Goal: Information Seeking & Learning: Find specific fact

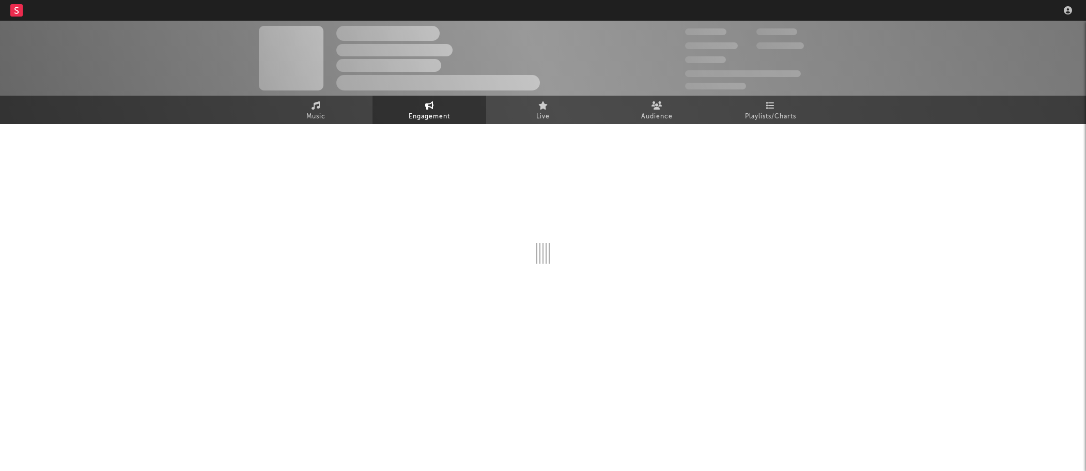
select select "1w"
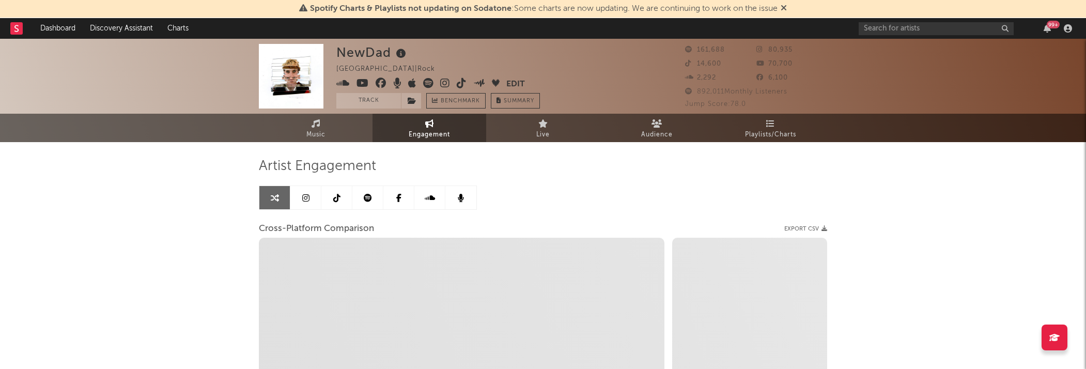
select select "1m"
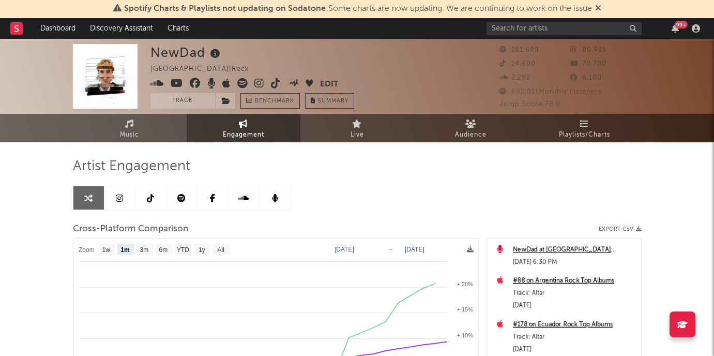
select select "1m"
click at [566, 30] on input "text" at bounding box center [563, 28] width 155 height 13
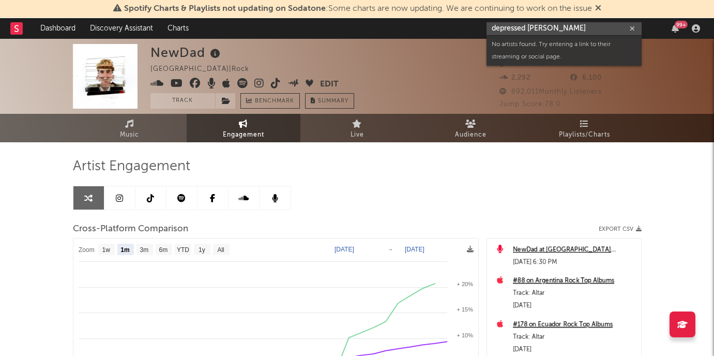
click at [518, 26] on input "depressed [PERSON_NAME]" at bounding box center [563, 28] width 155 height 13
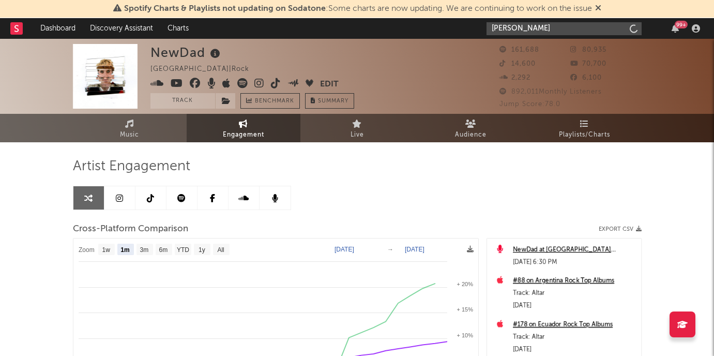
type input "[PERSON_NAME]"
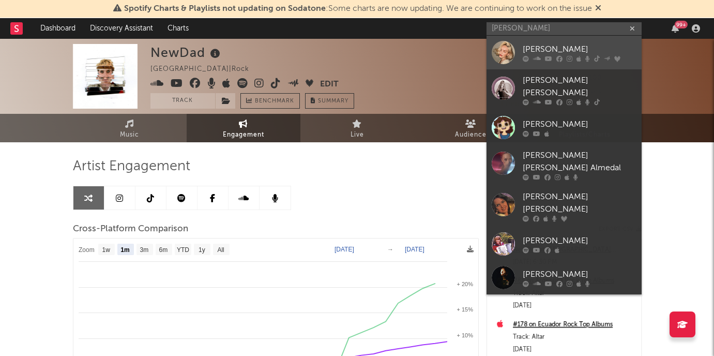
click at [560, 49] on div "[PERSON_NAME]" at bounding box center [579, 49] width 114 height 12
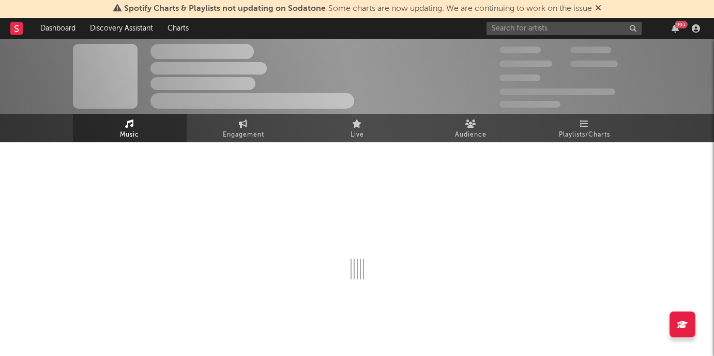
select select "6m"
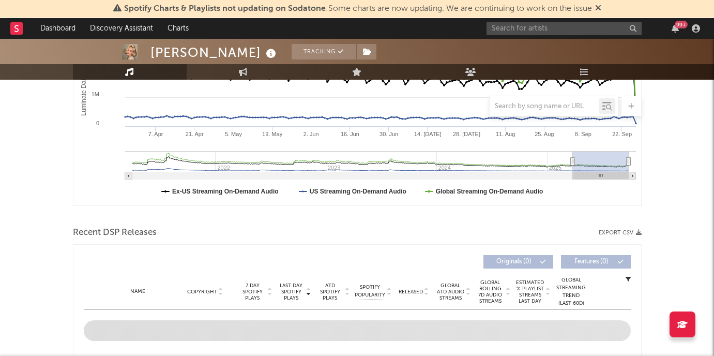
scroll to position [138, 0]
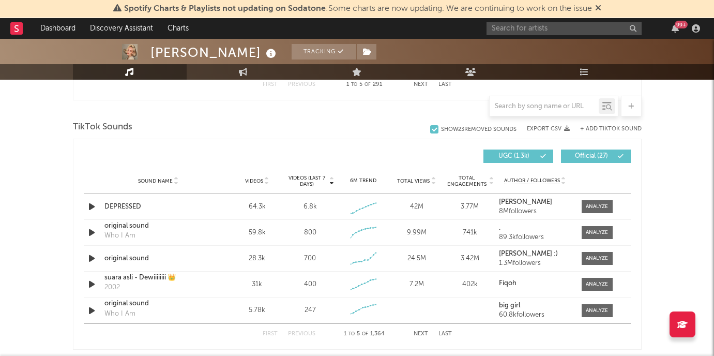
scroll to position [702, 0]
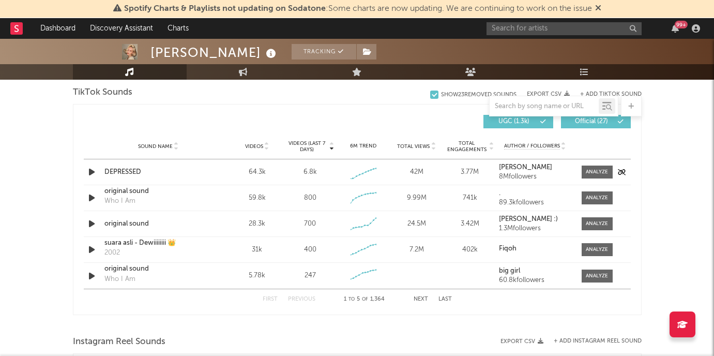
click at [251, 173] on div "64.3k" at bounding box center [257, 172] width 48 height 10
copy div "64.3k"
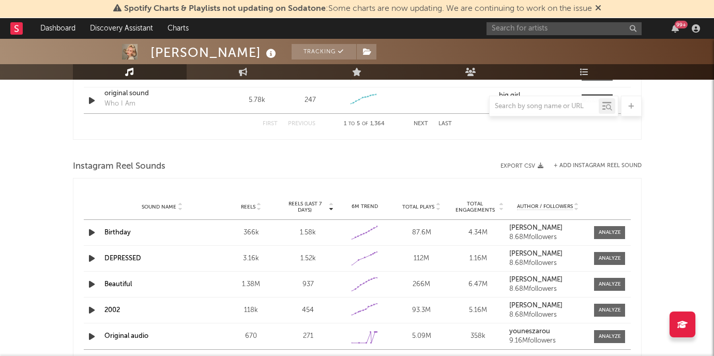
scroll to position [901, 0]
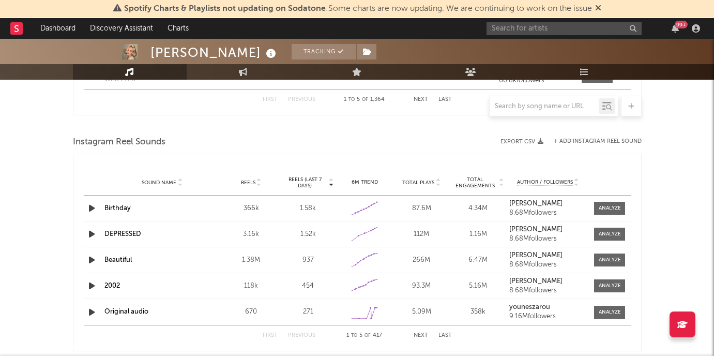
click at [250, 234] on div "3.16k" at bounding box center [251, 234] width 52 height 10
copy div "3.16k"
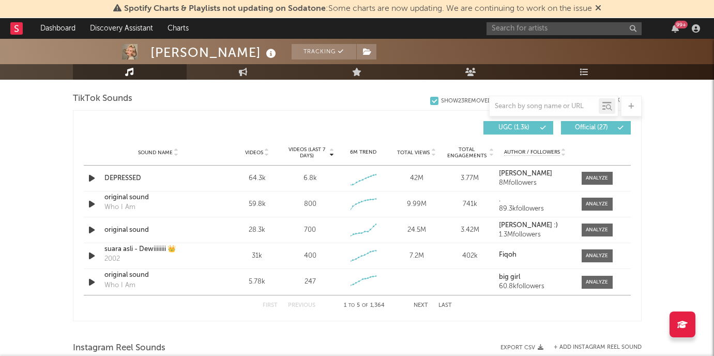
scroll to position [661, 0]
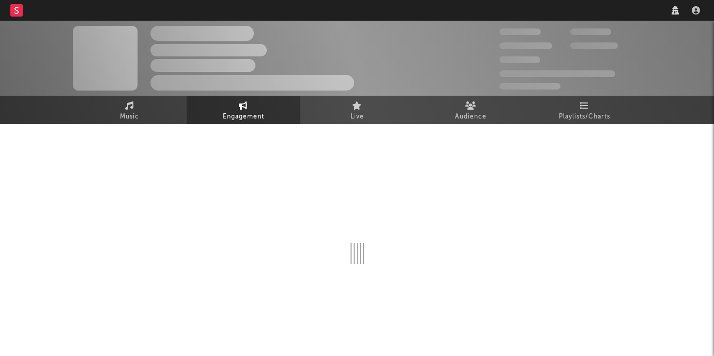
select select "1w"
